Goal: Information Seeking & Learning: Learn about a topic

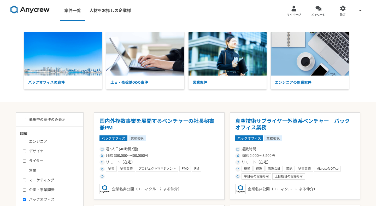
click at [43, 118] on label "募集中の案件のみ表示" at bounding box center [44, 119] width 43 height 5
click at [26, 118] on input "募集中の案件のみ表示" at bounding box center [24, 119] width 3 height 3
checkbox input "true"
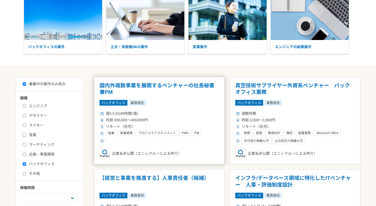
scroll to position [43, 0]
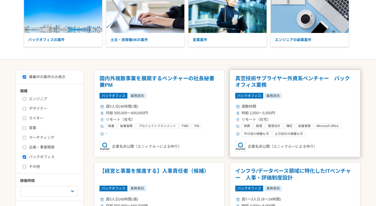
click at [301, 111] on div "時給 2,000〜3,500円" at bounding box center [295, 112] width 120 height 5
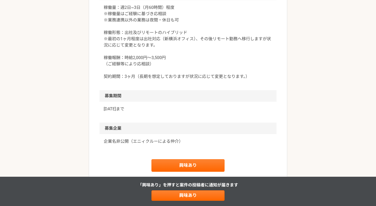
scroll to position [499, 0]
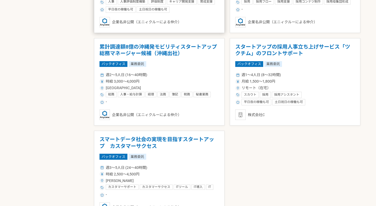
scroll to position [375, 0]
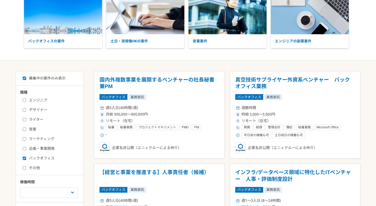
scroll to position [48, 0]
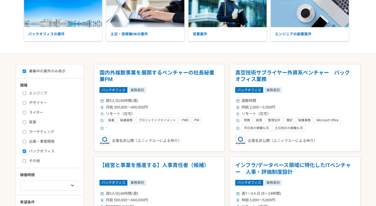
click at [48, 148] on div "エンジニア デザイナー ライター 営業 マーケティング 企画・事業開発 バックオフィス その他" at bounding box center [51, 126] width 63 height 75
click at [24, 149] on input "バックオフィス" at bounding box center [24, 150] width 3 height 3
checkbox input "false"
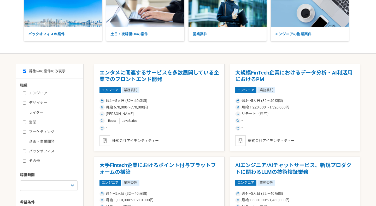
click at [36, 121] on label "営業" at bounding box center [53, 121] width 60 height 5
click at [26, 121] on input "営業" at bounding box center [24, 121] width 3 height 3
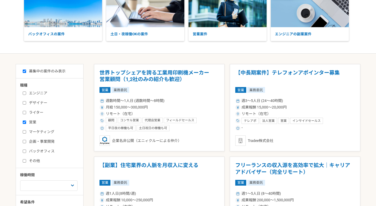
click at [36, 121] on label "営業" at bounding box center [53, 121] width 60 height 5
click at [26, 121] on input "営業" at bounding box center [24, 121] width 3 height 3
checkbox input "false"
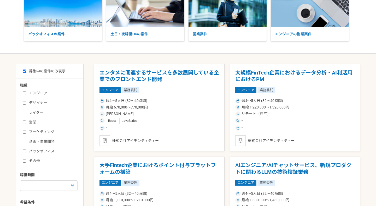
click at [34, 161] on label "その他" at bounding box center [53, 160] width 60 height 5
click at [26, 161] on input "その他" at bounding box center [24, 160] width 3 height 3
checkbox input "true"
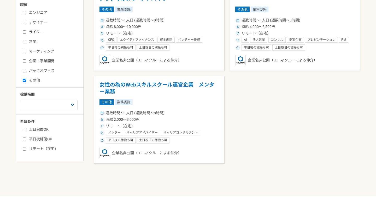
scroll to position [140, 0]
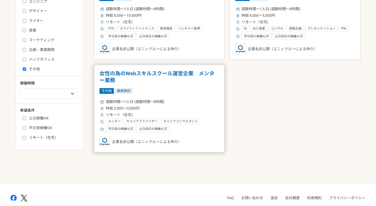
click at [183, 107] on div "時給 2,000〜3,000円" at bounding box center [160, 108] width 120 height 5
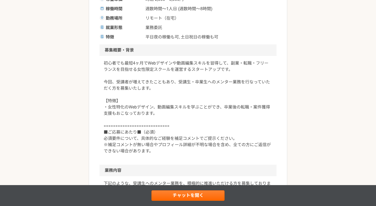
scroll to position [158, 0]
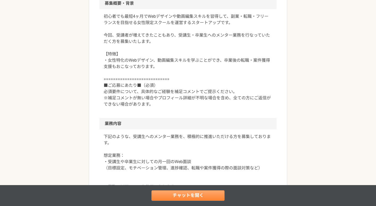
click at [200, 194] on link "チャットを開く" at bounding box center [188, 195] width 73 height 10
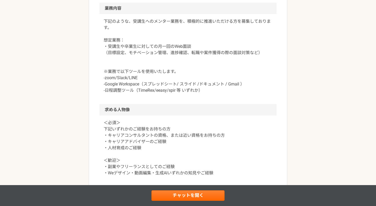
scroll to position [277, 0]
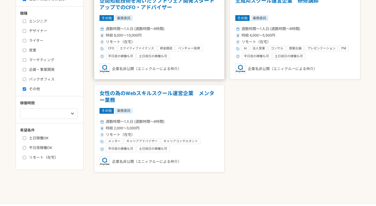
scroll to position [126, 0]
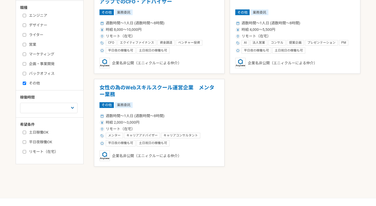
click at [36, 84] on label "その他" at bounding box center [53, 82] width 60 height 5
click at [26, 84] on input "その他" at bounding box center [24, 83] width 3 height 3
checkbox input "false"
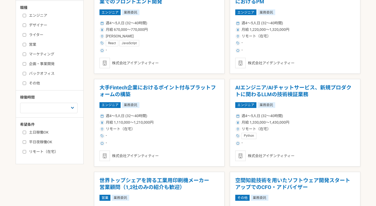
click at [38, 65] on label "企画・事業開発" at bounding box center [53, 63] width 60 height 5
click at [26, 65] on input "企画・事業開発" at bounding box center [24, 63] width 3 height 3
checkbox input "true"
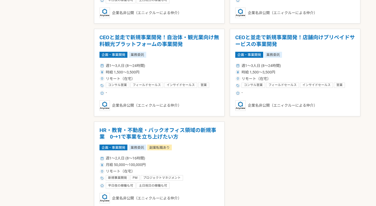
scroll to position [468, 0]
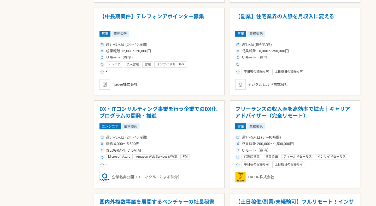
scroll to position [381, 0]
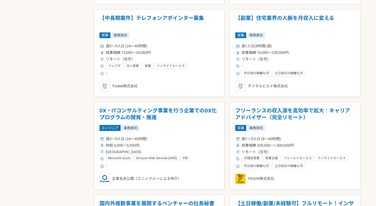
click at [226, 132] on div "エンタメに関連するサービスを多数展開している企業でのフロントエンド開発 エンジニア 業務委託 週4〜5人日 (32〜40時間) 月給 670,000〜770,…" at bounding box center [227, 191] width 266 height 921
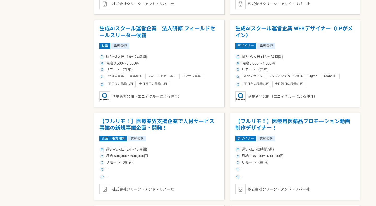
scroll to position [758, 0]
